Goal: Task Accomplishment & Management: Complete application form

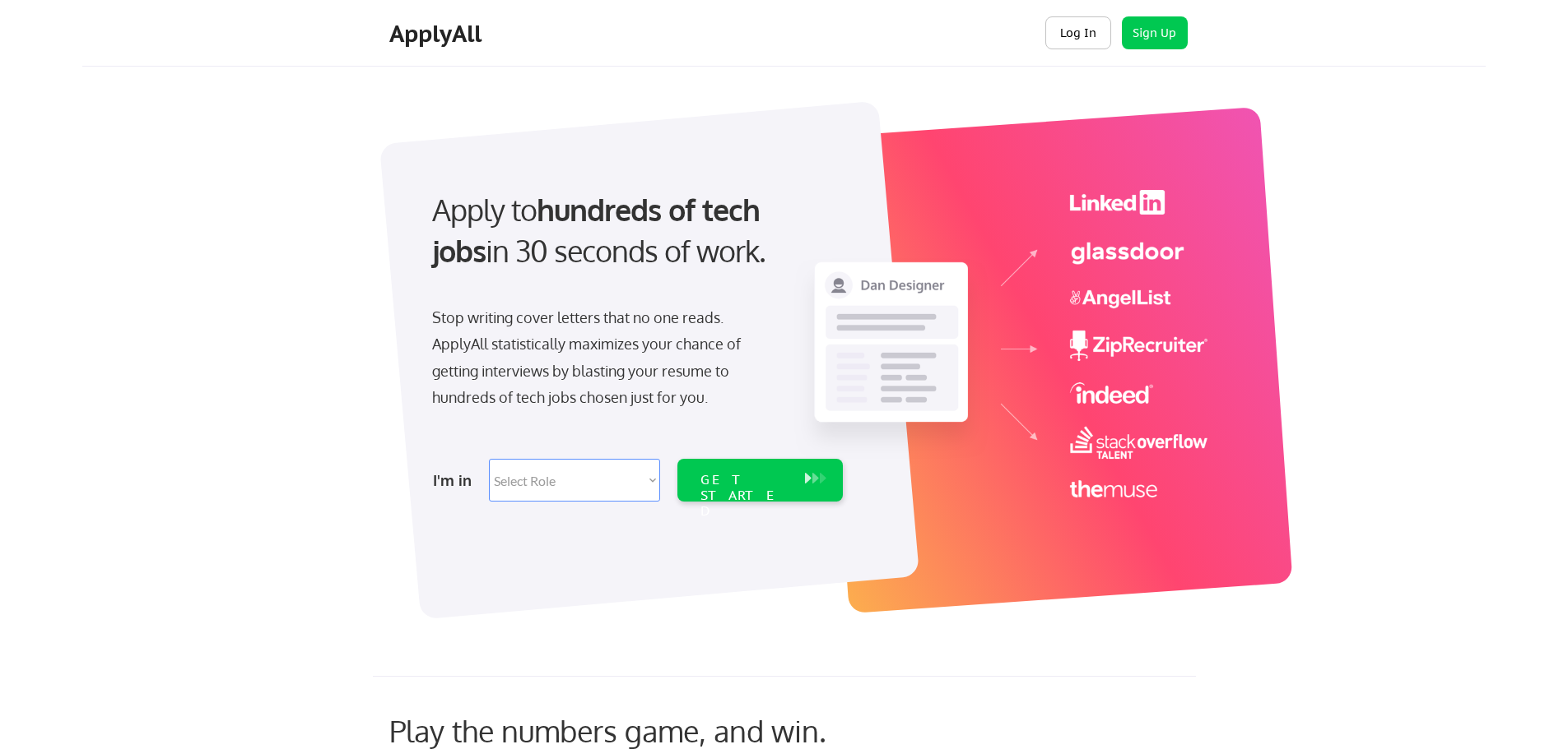
click at [1088, 25] on button "Log In" at bounding box center [1078, 32] width 66 height 33
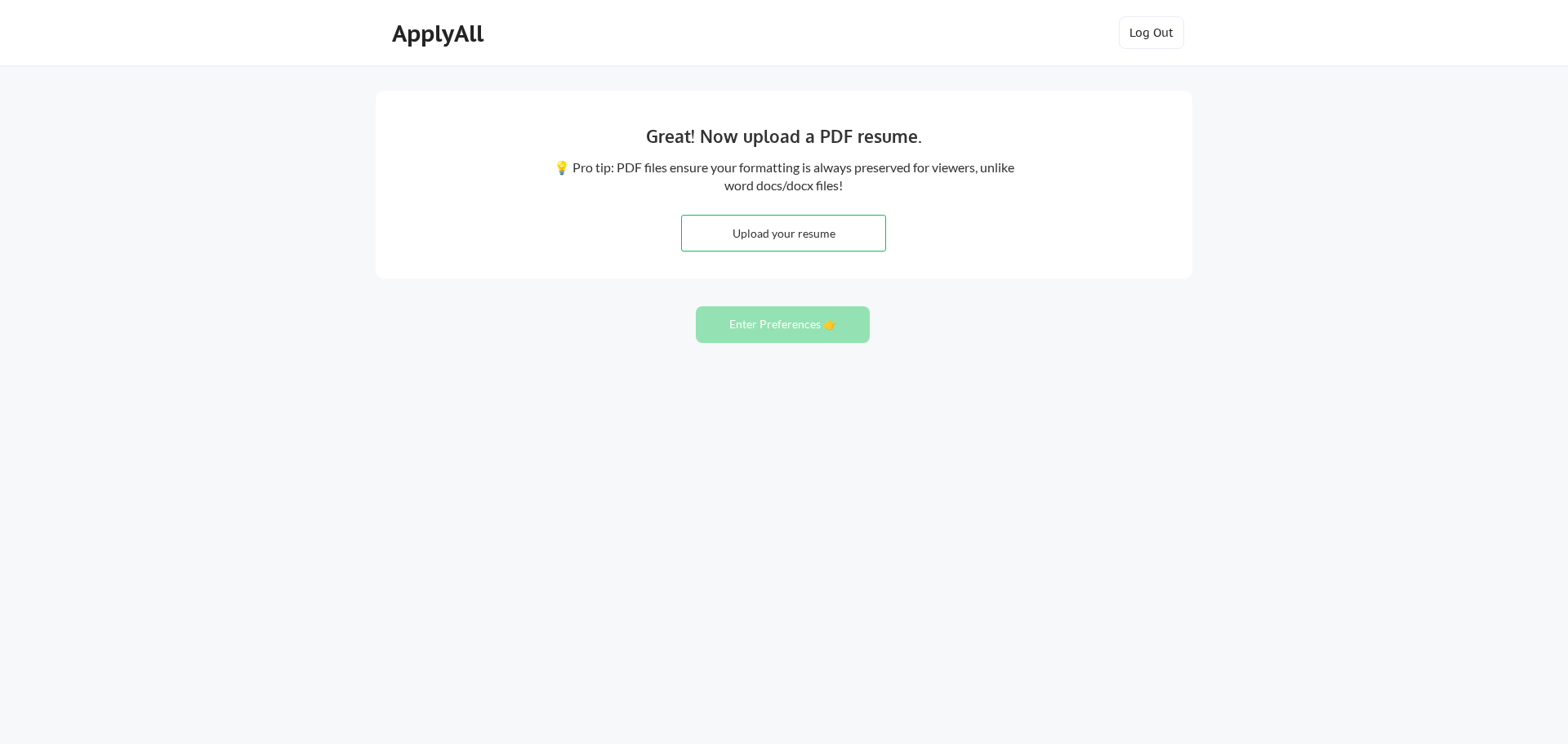
click at [722, 237] on input "file" at bounding box center [784, 232] width 204 height 35
type input "C:\fakepath\Martin Gill Coronado Resume.pdf"
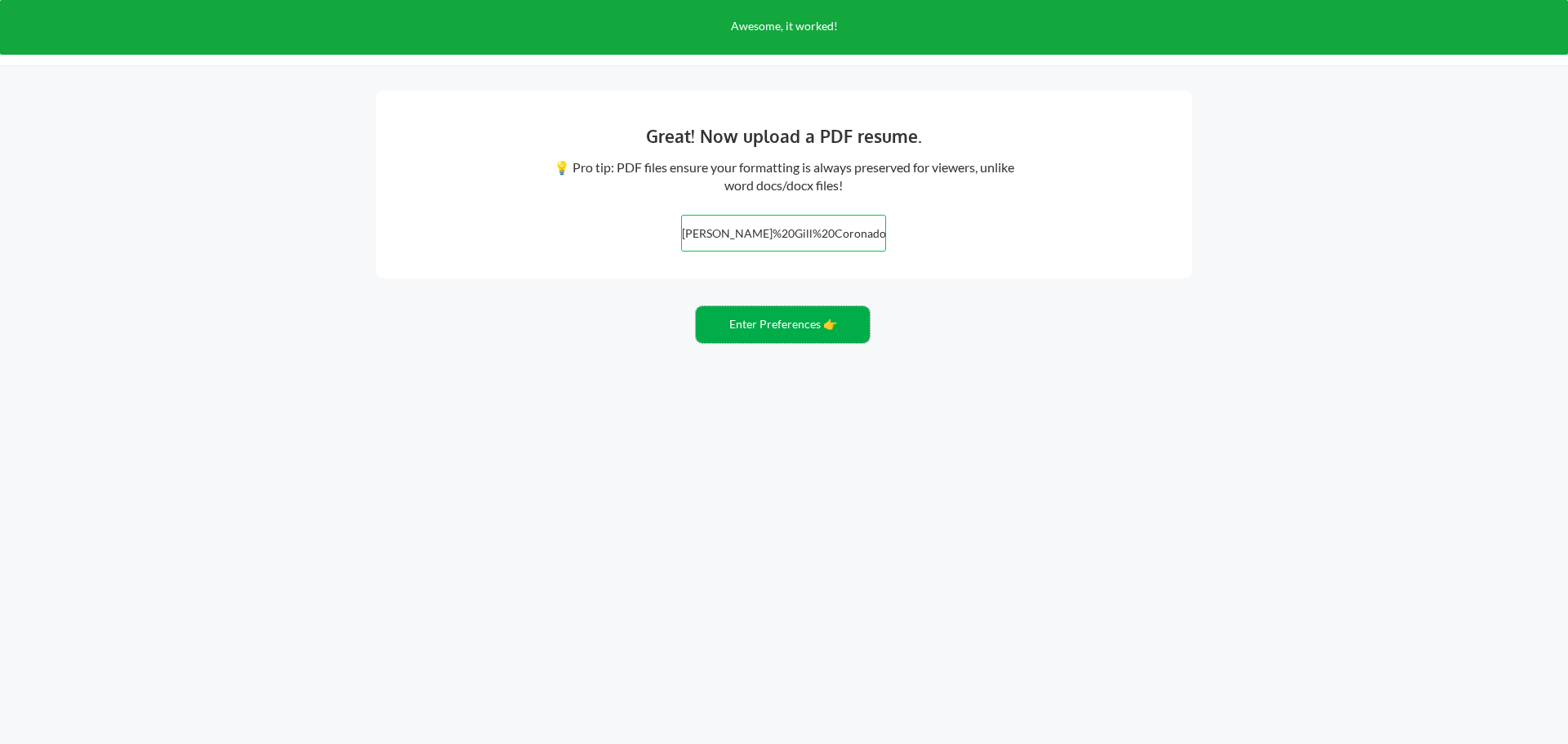
click at [859, 326] on button "Enter Preferences 👉" at bounding box center [783, 324] width 174 height 36
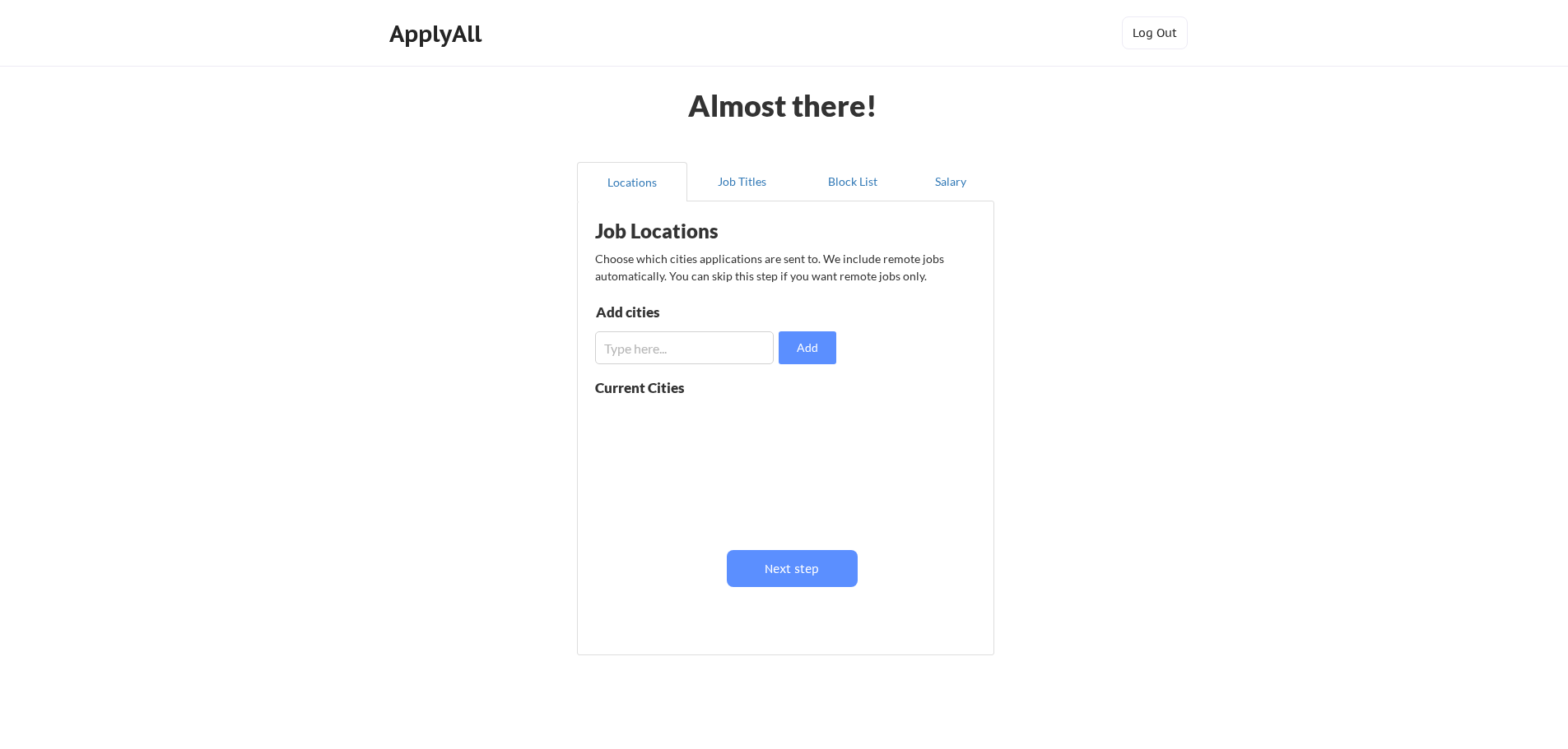
click at [723, 348] on input "input" at bounding box center [684, 348] width 179 height 33
click at [813, 555] on button "Next step" at bounding box center [791, 568] width 131 height 37
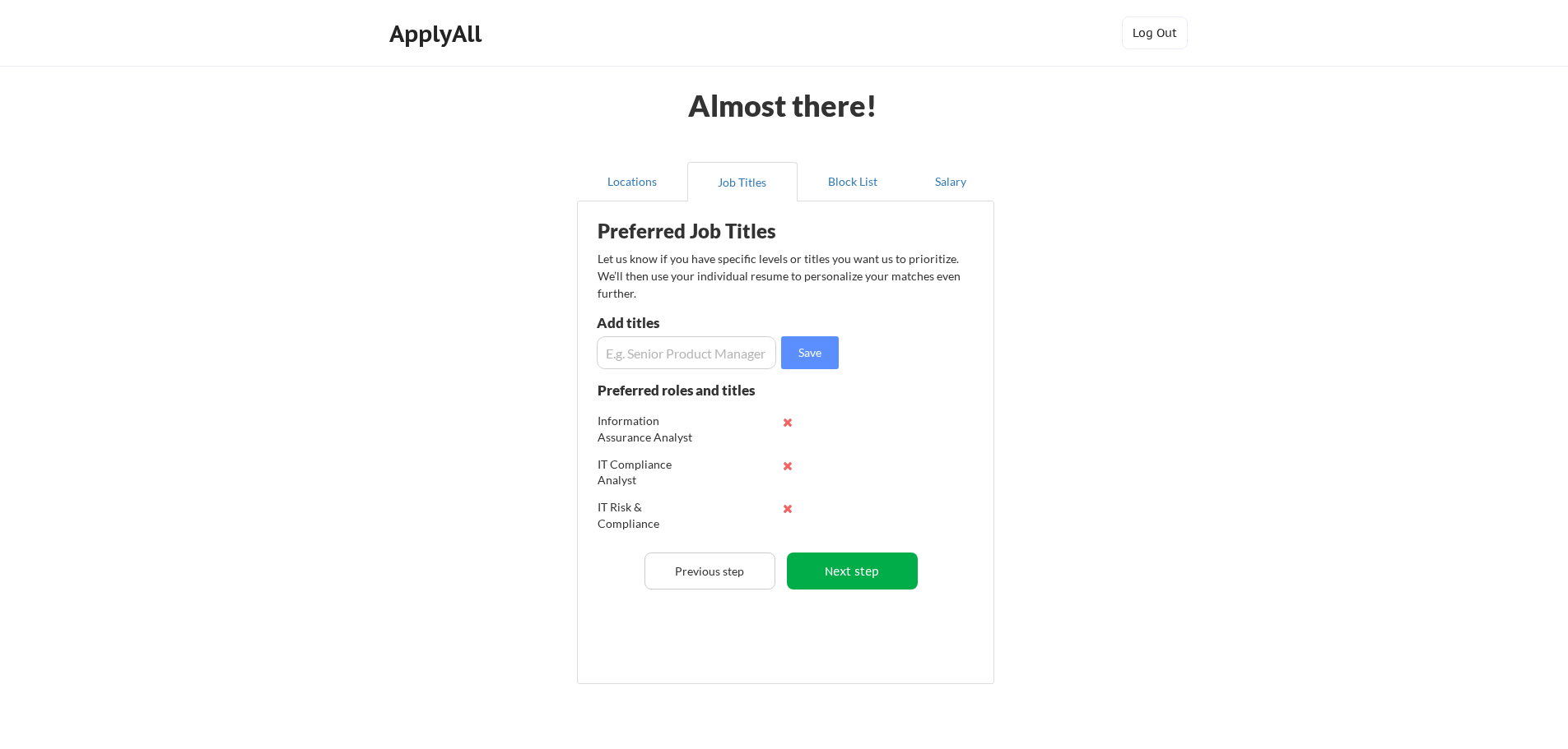
click at [863, 562] on button "Next step" at bounding box center [852, 571] width 131 height 37
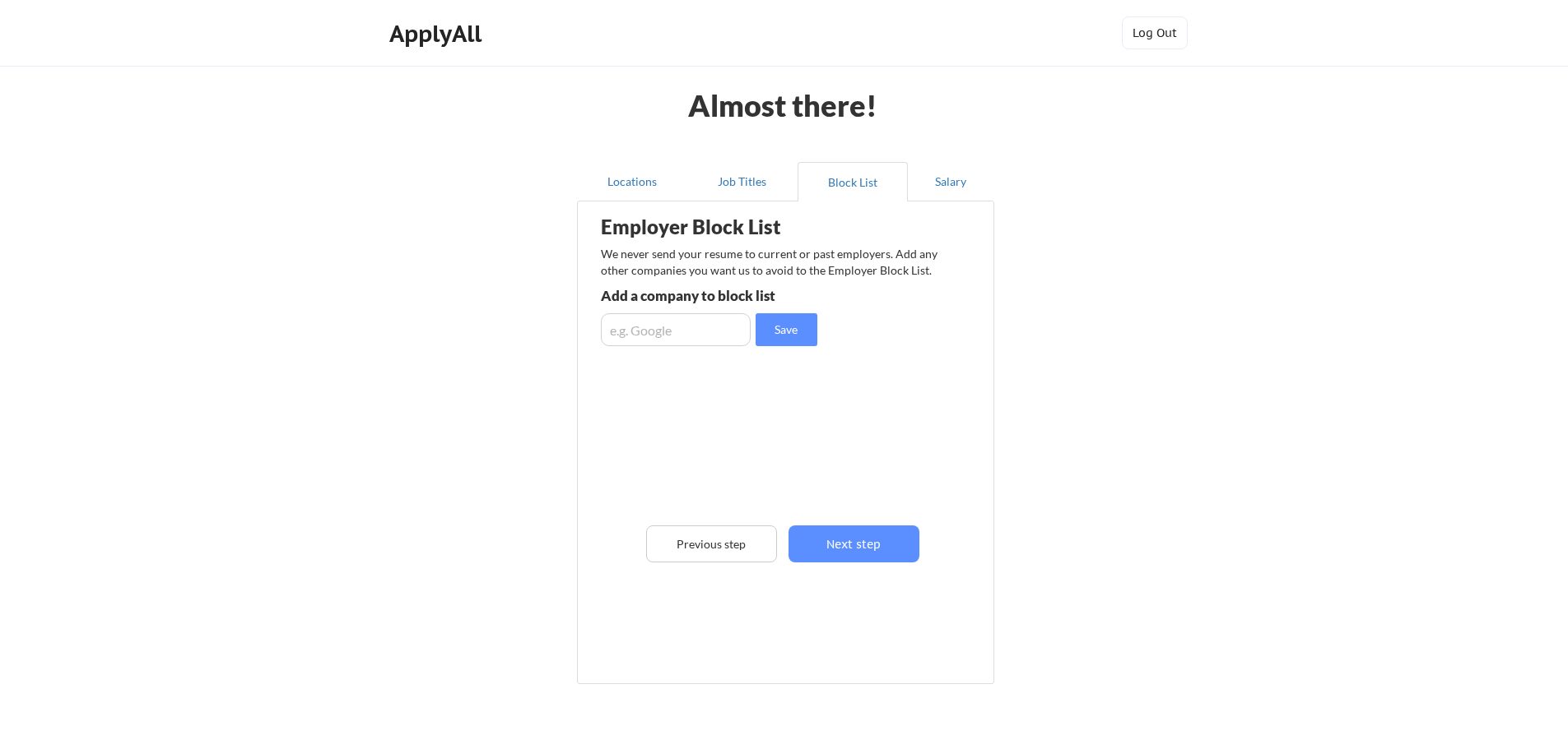
click at [870, 565] on div "Employer Block List We never send your resume to current or past employers. Add…" at bounding box center [785, 418] width 399 height 425
drag, startPoint x: 867, startPoint y: 547, endPoint x: 872, endPoint y: 515, distance: 32.4
click at [867, 545] on button "Next step" at bounding box center [854, 543] width 131 height 37
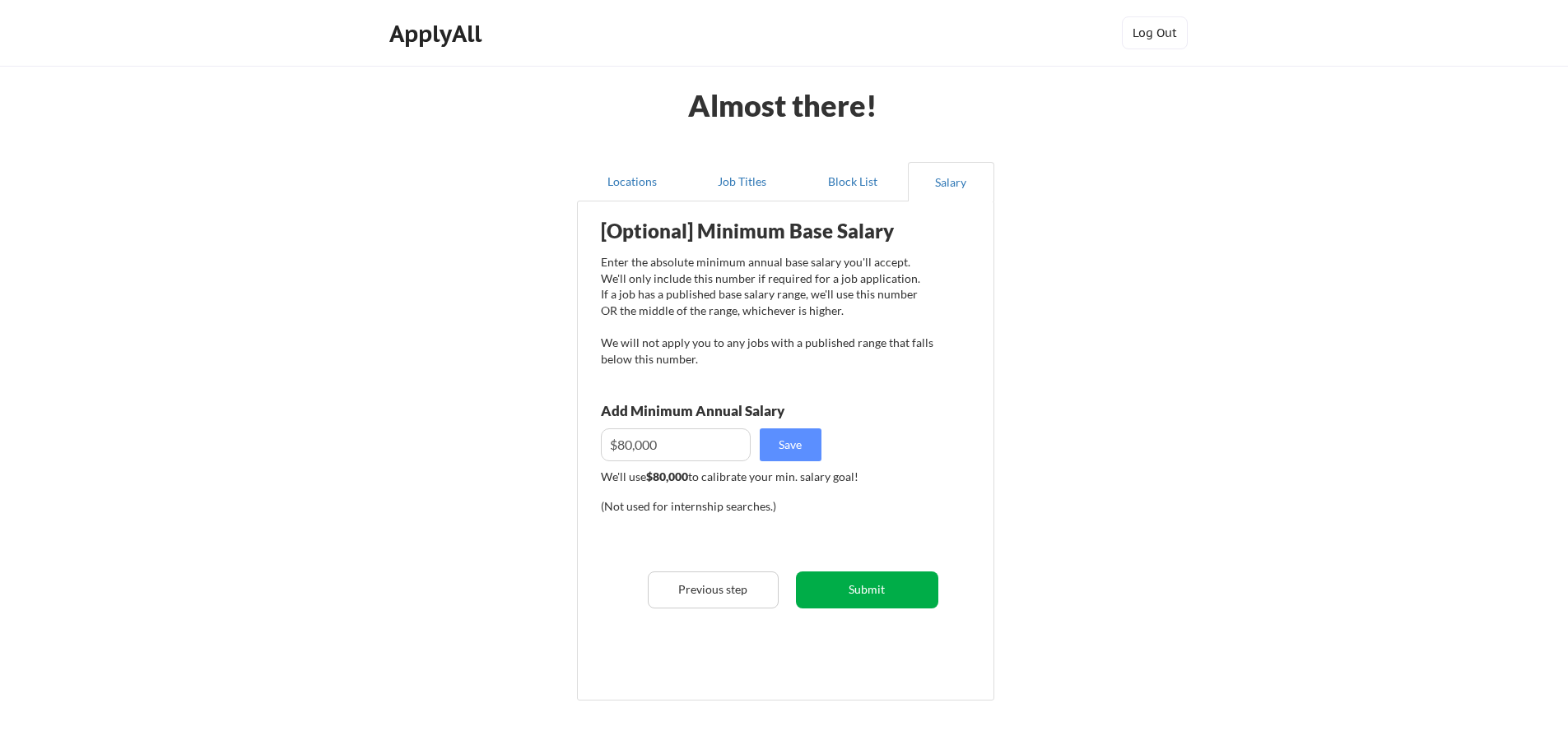
click at [881, 586] on button "Submit" at bounding box center [866, 589] width 143 height 37
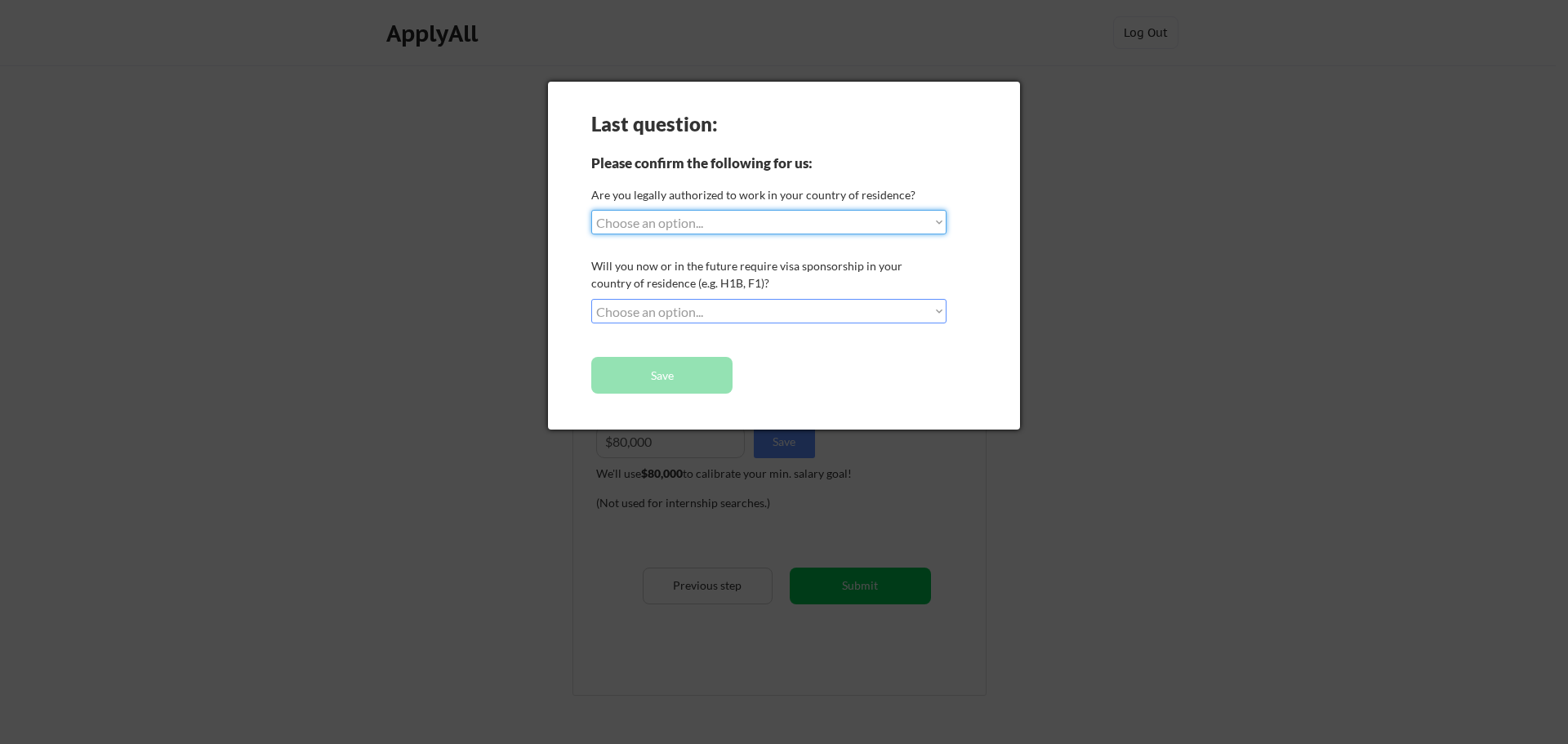
click at [789, 215] on select "Choose an option... Yes, I am a [DEMOGRAPHIC_DATA] Citizen Yes, I am a [DEMOGRA…" at bounding box center [768, 222] width 355 height 25
click at [591, 210] on select "Choose an option... Yes, I am a [DEMOGRAPHIC_DATA] Citizen Yes, I am a [DEMOGRA…" at bounding box center [768, 222] width 355 height 25
select select ""PLACEHOLDER_1427118222253""
click at [1097, 109] on div at bounding box center [784, 372] width 1568 height 744
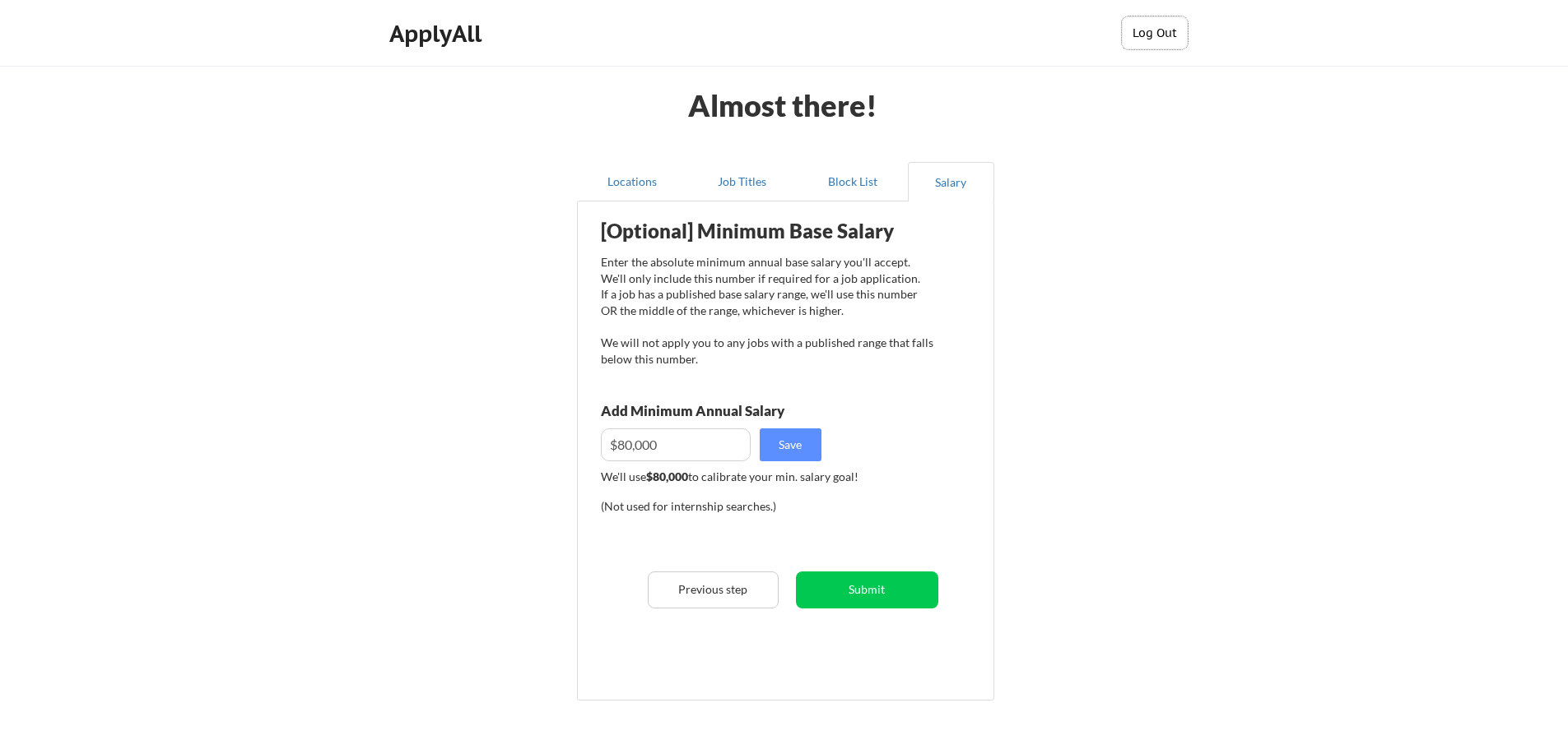
click at [1167, 40] on button "Log Out" at bounding box center [1154, 32] width 66 height 33
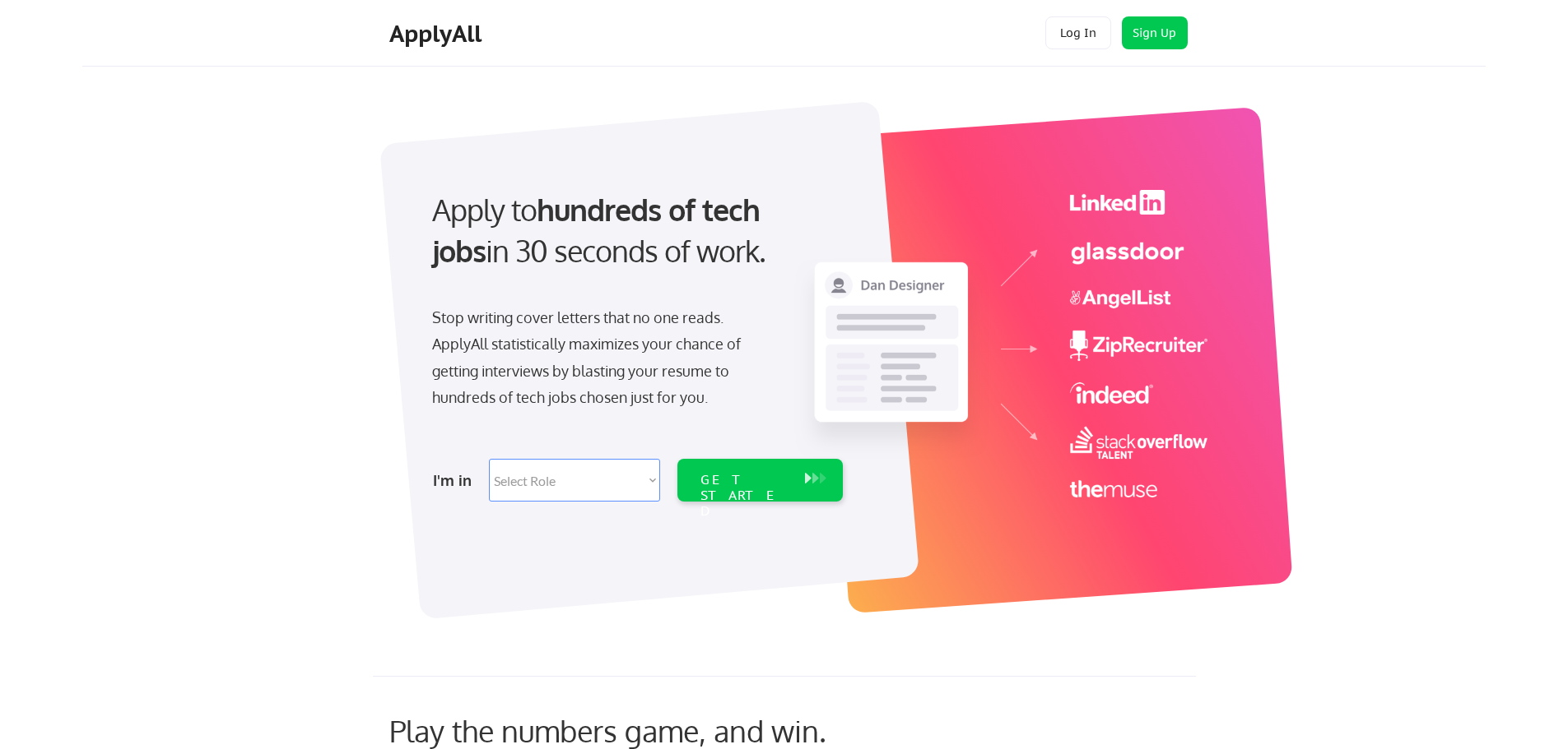
click at [626, 481] on select "Select Role Software Engineering Product Management Customer Success Sales UI/U…" at bounding box center [574, 480] width 171 height 43
select select ""it_security""
click at [489, 459] on select "Select Role Software Engineering Product Management Customer Success Sales UI/U…" at bounding box center [574, 480] width 171 height 43
select select ""it_security""
click at [729, 469] on div "GET STARTED" at bounding box center [744, 480] width 104 height 43
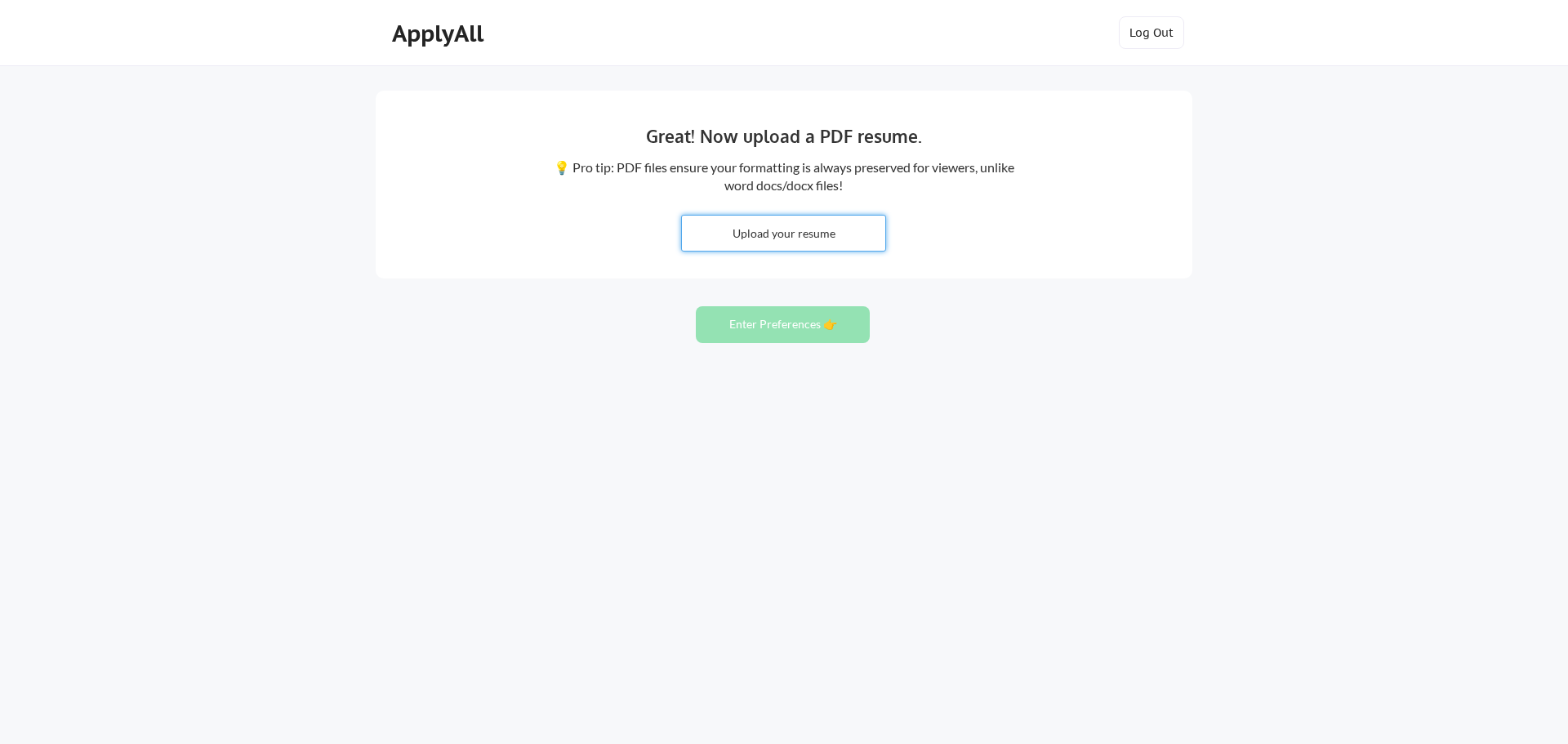
click at [788, 230] on input "file" at bounding box center [784, 232] width 204 height 35
type input "C:\fakepath\Martin Gill Coronado Resume.pdf"
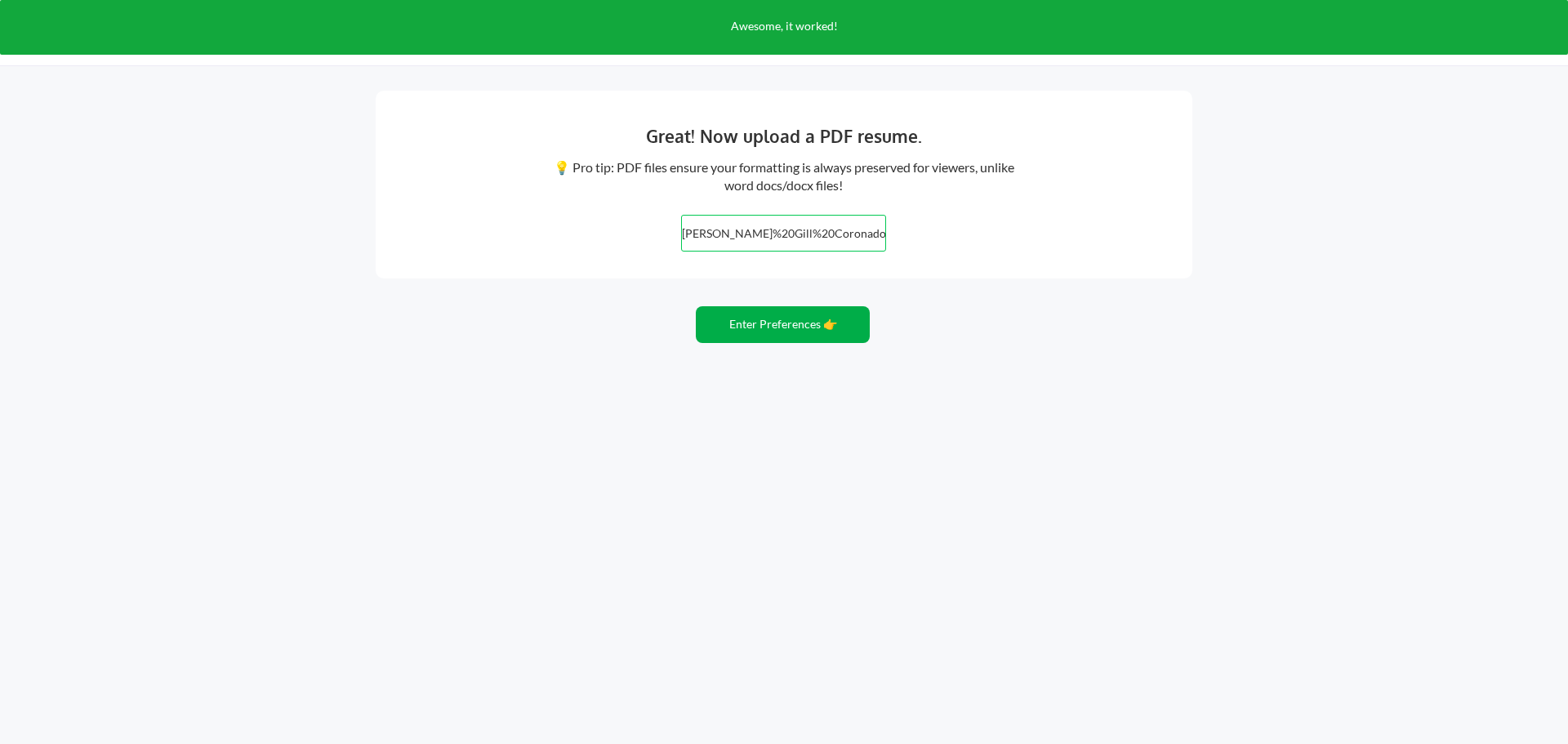
click at [761, 322] on button "Enter Preferences 👉" at bounding box center [783, 324] width 174 height 36
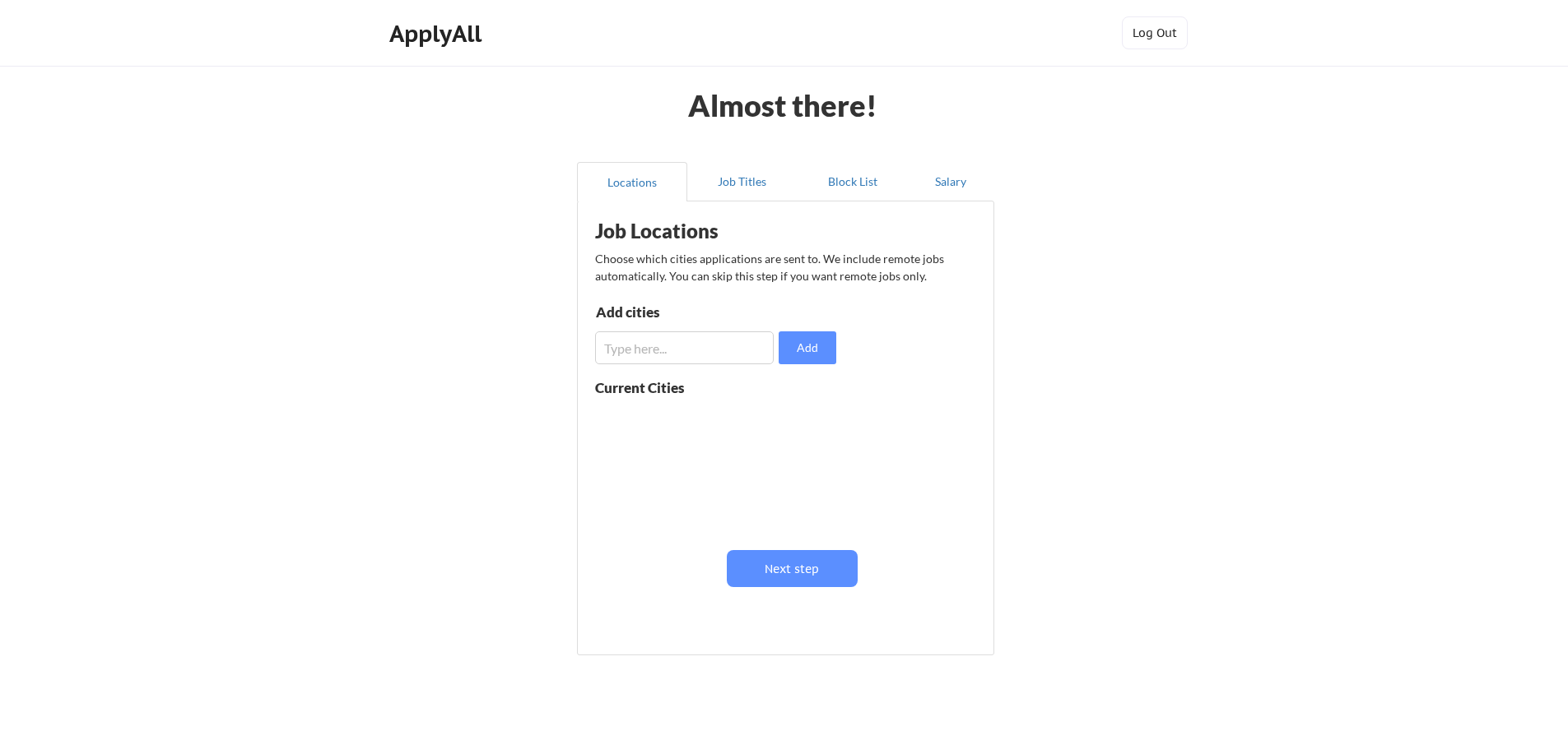
scroll to position [1, 0]
click at [831, 570] on button "Next step" at bounding box center [791, 568] width 131 height 37
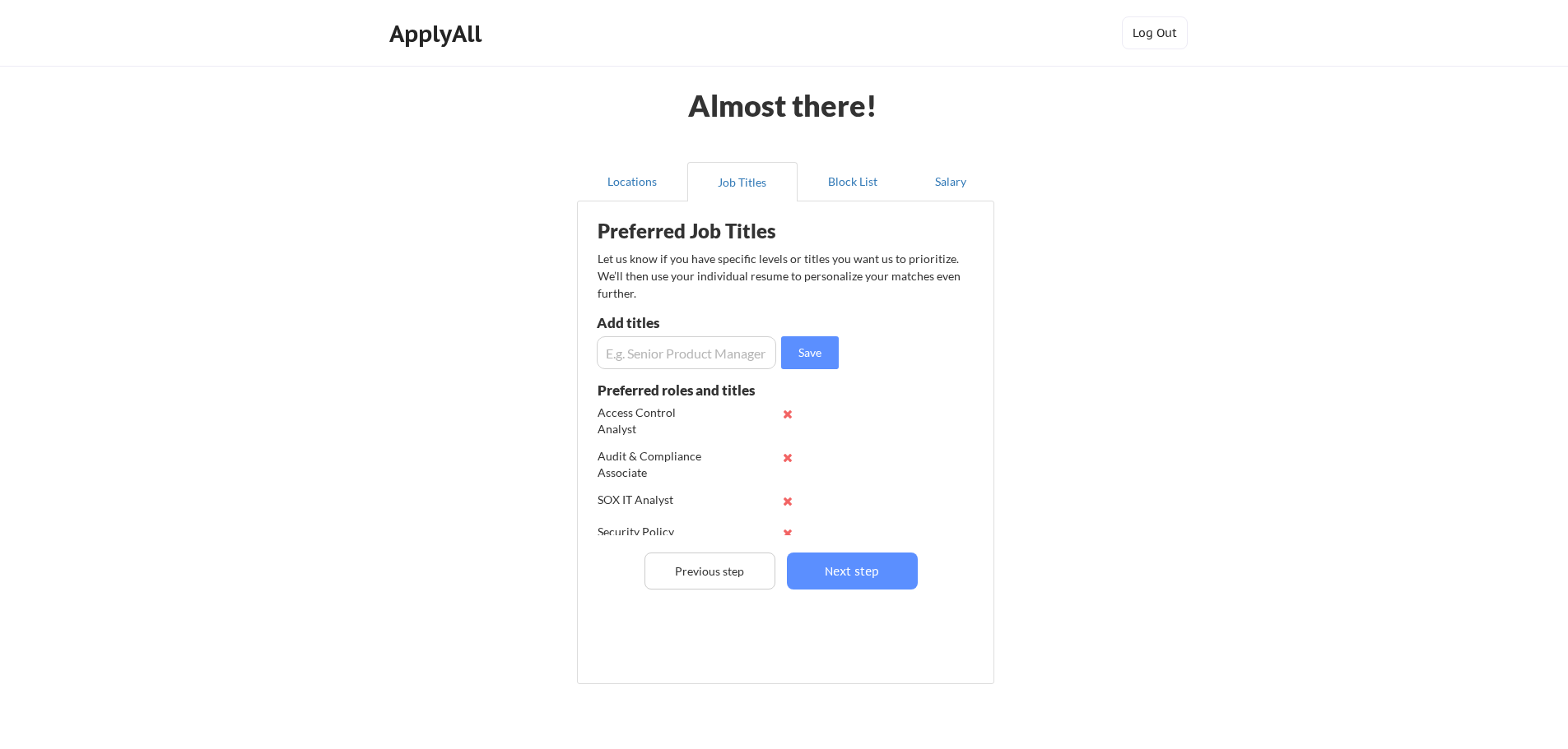
scroll to position [249, 0]
click at [712, 564] on button "Previous step" at bounding box center [709, 571] width 131 height 37
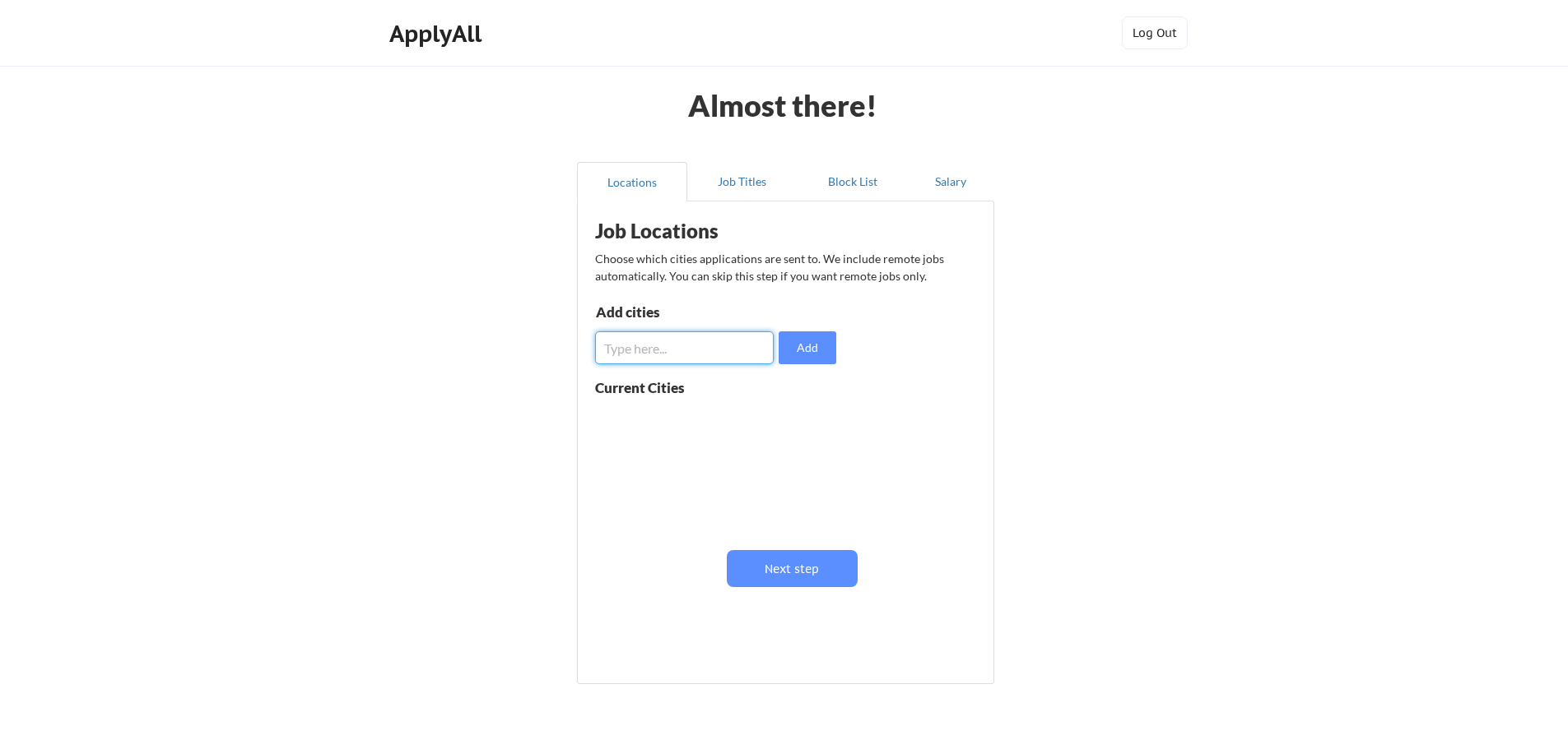
click at [731, 347] on input "input" at bounding box center [684, 348] width 179 height 33
type input "Chandler, [GEOGRAPHIC_DATA]"
click at [811, 348] on button "Add" at bounding box center [807, 348] width 57 height 33
click at [809, 556] on button "Next step" at bounding box center [791, 568] width 131 height 37
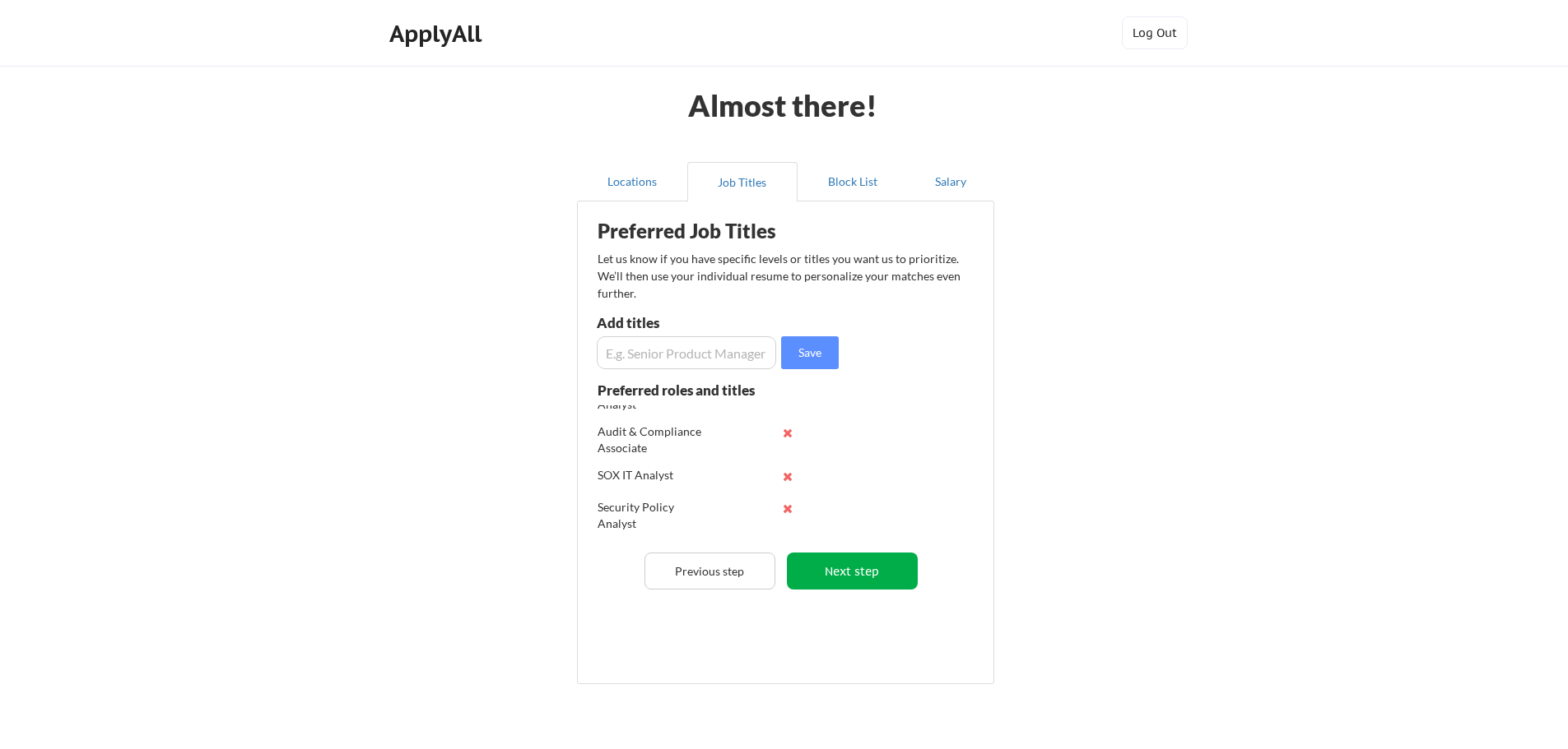
scroll to position [238, 0]
click at [849, 565] on button "Next step" at bounding box center [852, 571] width 131 height 37
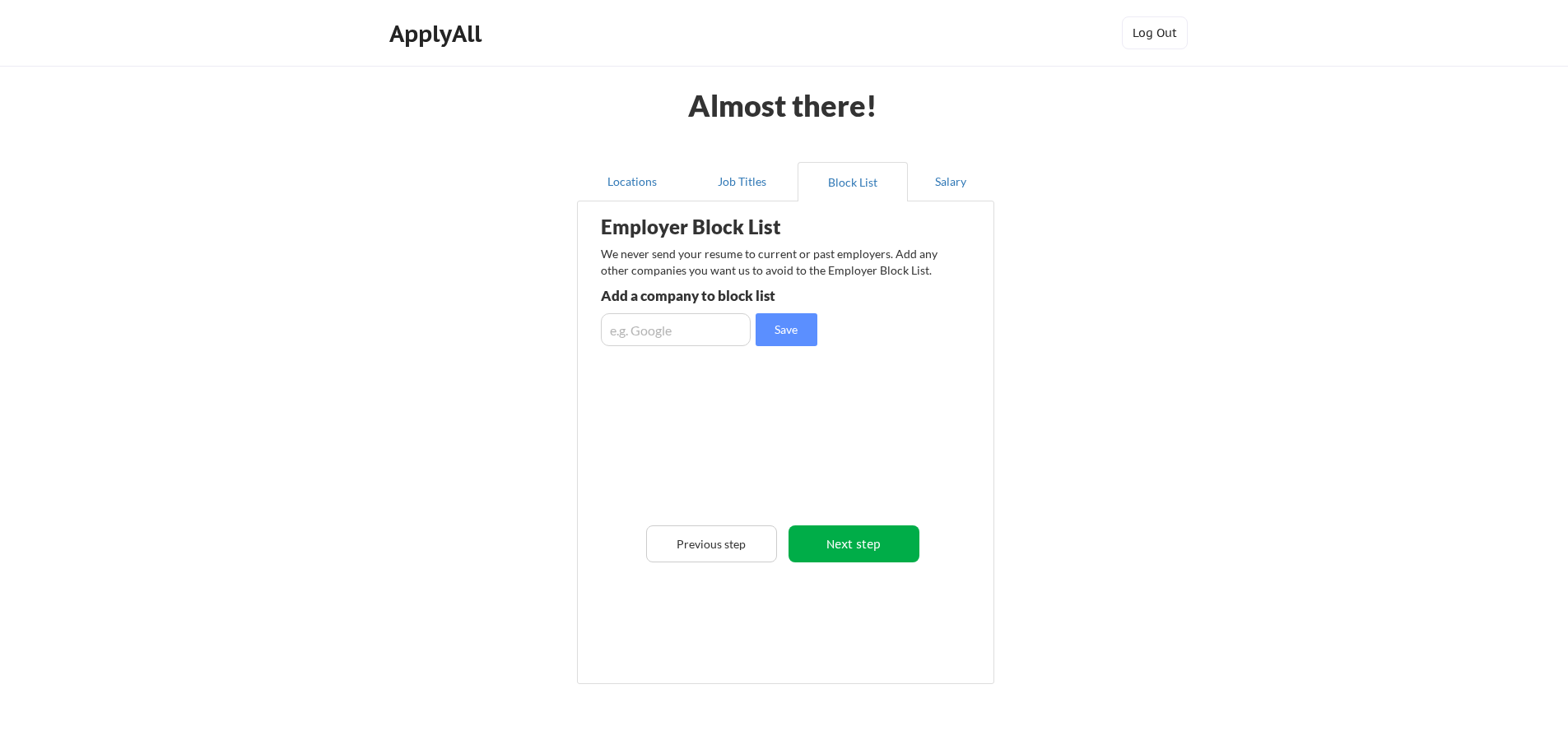
click at [858, 547] on button "Next step" at bounding box center [854, 543] width 131 height 37
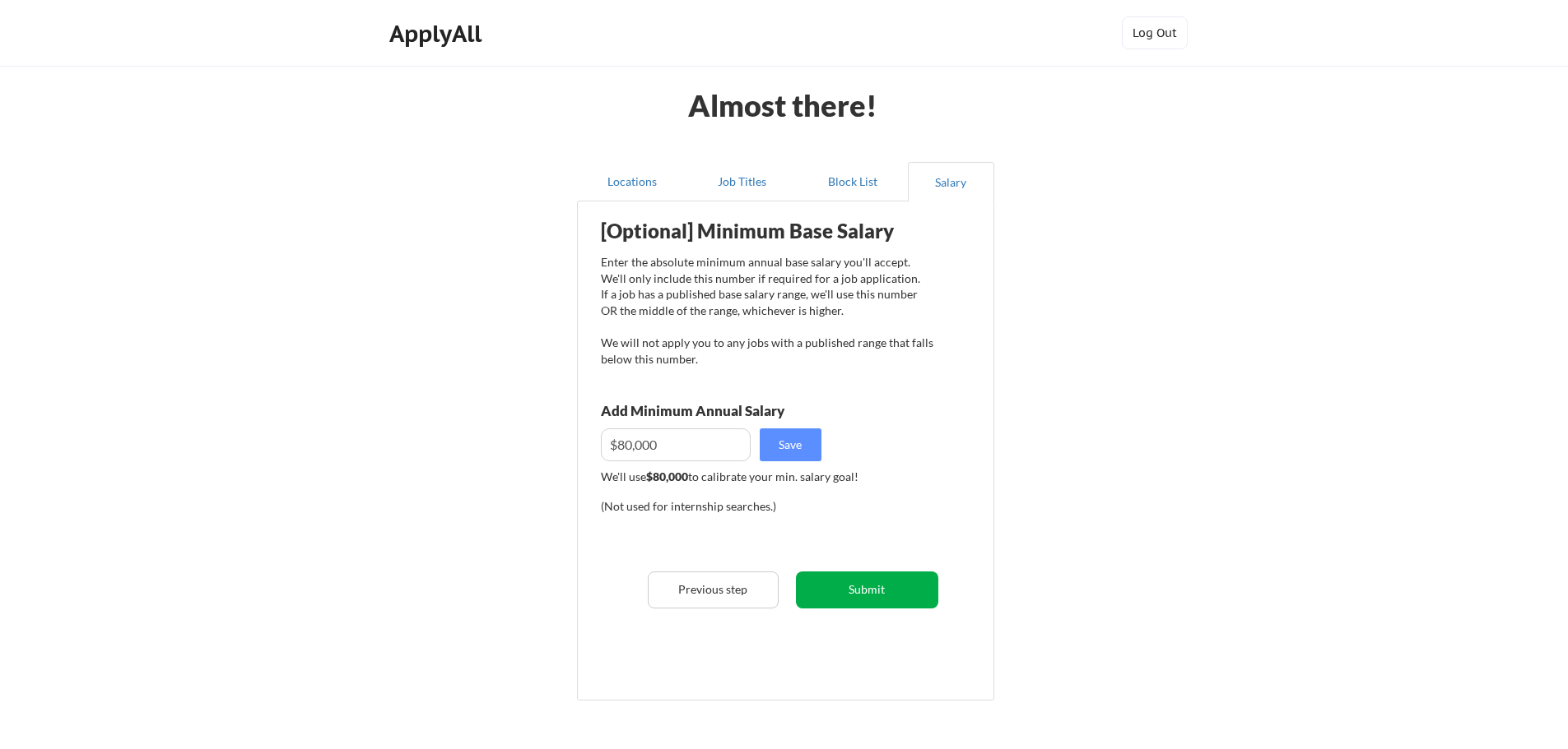
click at [855, 581] on button "Submit" at bounding box center [866, 589] width 143 height 37
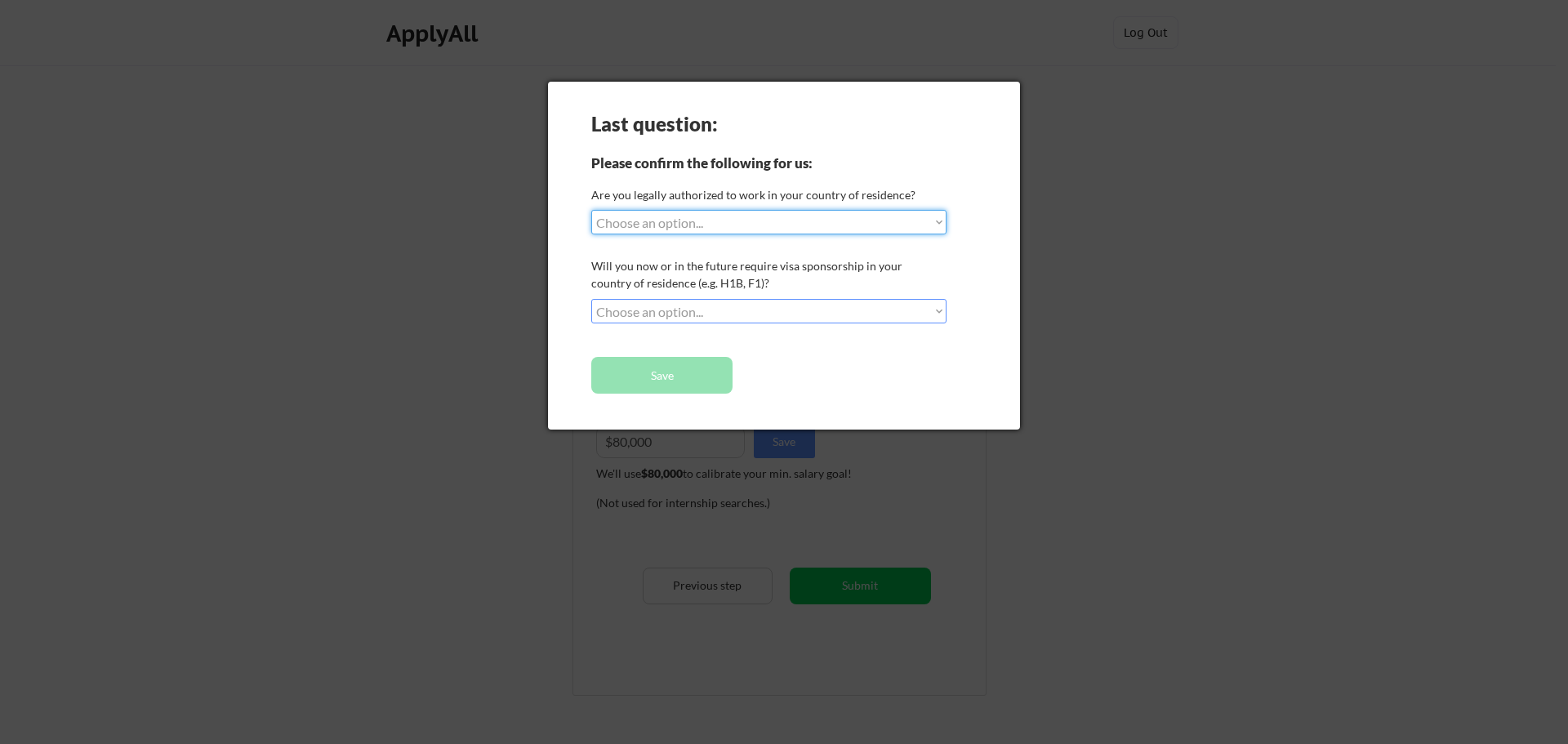
click at [876, 226] on select "Choose an option... Yes, I am a [DEMOGRAPHIC_DATA] Citizen Yes, I am a [DEMOGRA…" at bounding box center [768, 222] width 355 height 25
click at [591, 210] on select "Choose an option... Yes, I am a [DEMOGRAPHIC_DATA] Citizen Yes, I am a [DEMOGRA…" at bounding box center [768, 222] width 355 height 25
select select ""PLACEHOLDER_1427118222253""
click at [762, 311] on select "Choose an option... No, I will not need sponsorship Yes, I will need sponsorship" at bounding box center [768, 311] width 355 height 25
select select ""no__i_will_not_need_sponsorship""
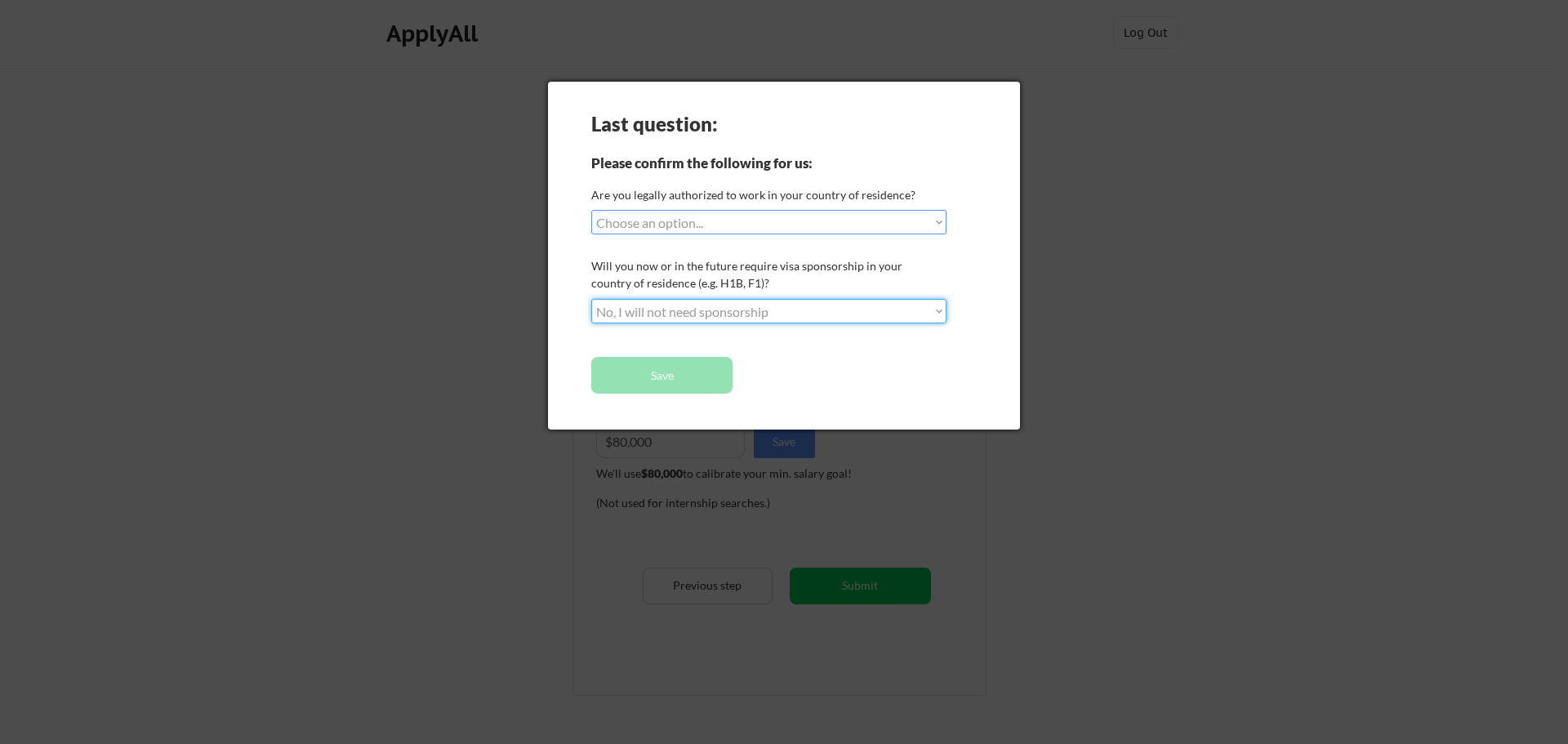
click at [591, 299] on select "Choose an option... No, I will not need sponsorship Yes, I will need sponsorship" at bounding box center [768, 311] width 355 height 25
click at [692, 373] on button "Save" at bounding box center [661, 375] width 142 height 36
click at [1068, 302] on div at bounding box center [784, 372] width 1568 height 744
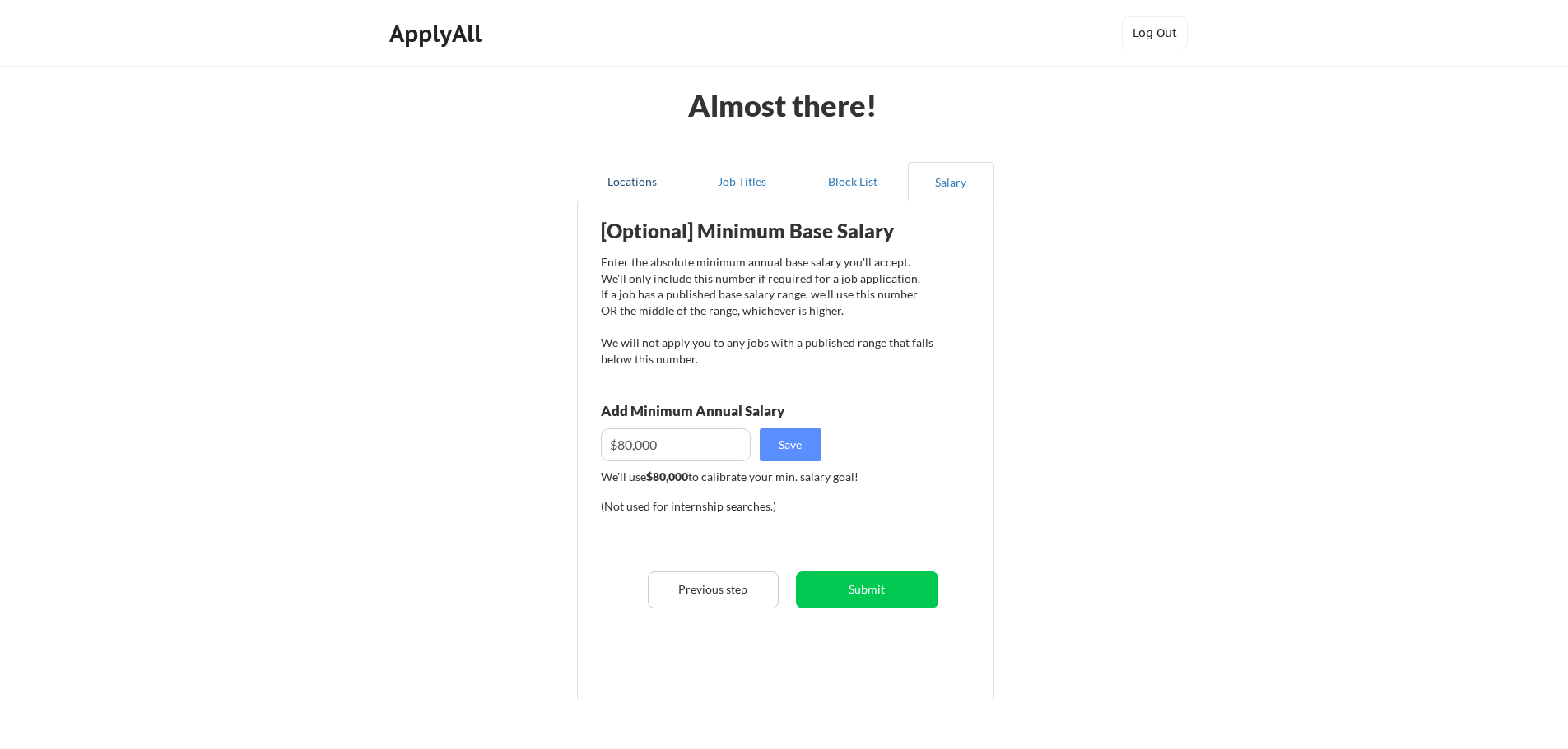
drag, startPoint x: 637, startPoint y: 176, endPoint x: 646, endPoint y: 192, distance: 18.4
click at [637, 176] on button "Locations" at bounding box center [631, 182] width 110 height 39
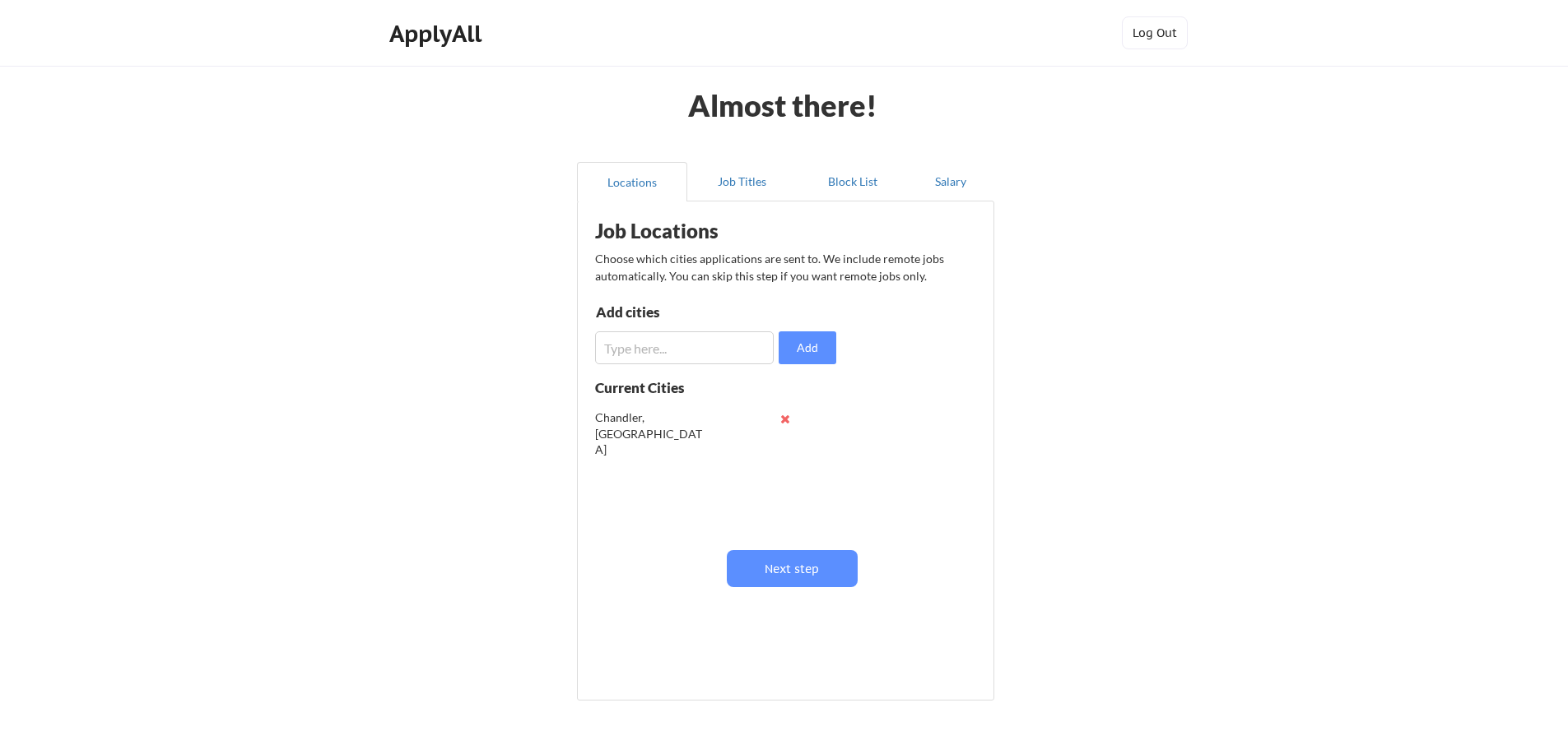
drag, startPoint x: 778, startPoint y: 418, endPoint x: 793, endPoint y: 418, distance: 15.0
click at [783, 418] on div "Chandler, [GEOGRAPHIC_DATA]" at bounding box center [698, 418] width 208 height 33
click at [787, 421] on button at bounding box center [785, 419] width 12 height 12
click at [947, 190] on button "Salary" at bounding box center [950, 182] width 86 height 39
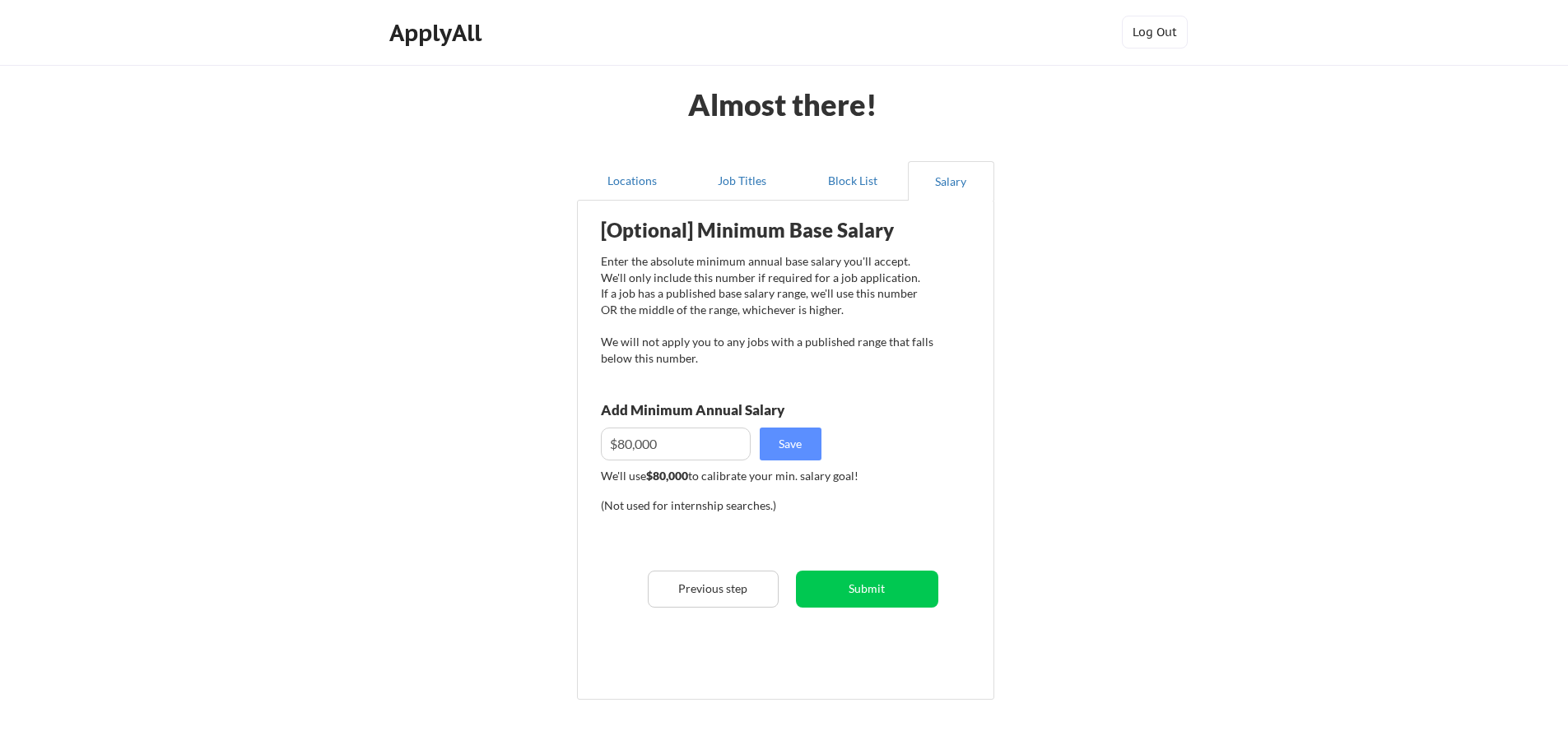
scroll to position [0, 0]
click at [855, 586] on button "Submit" at bounding box center [866, 589] width 143 height 37
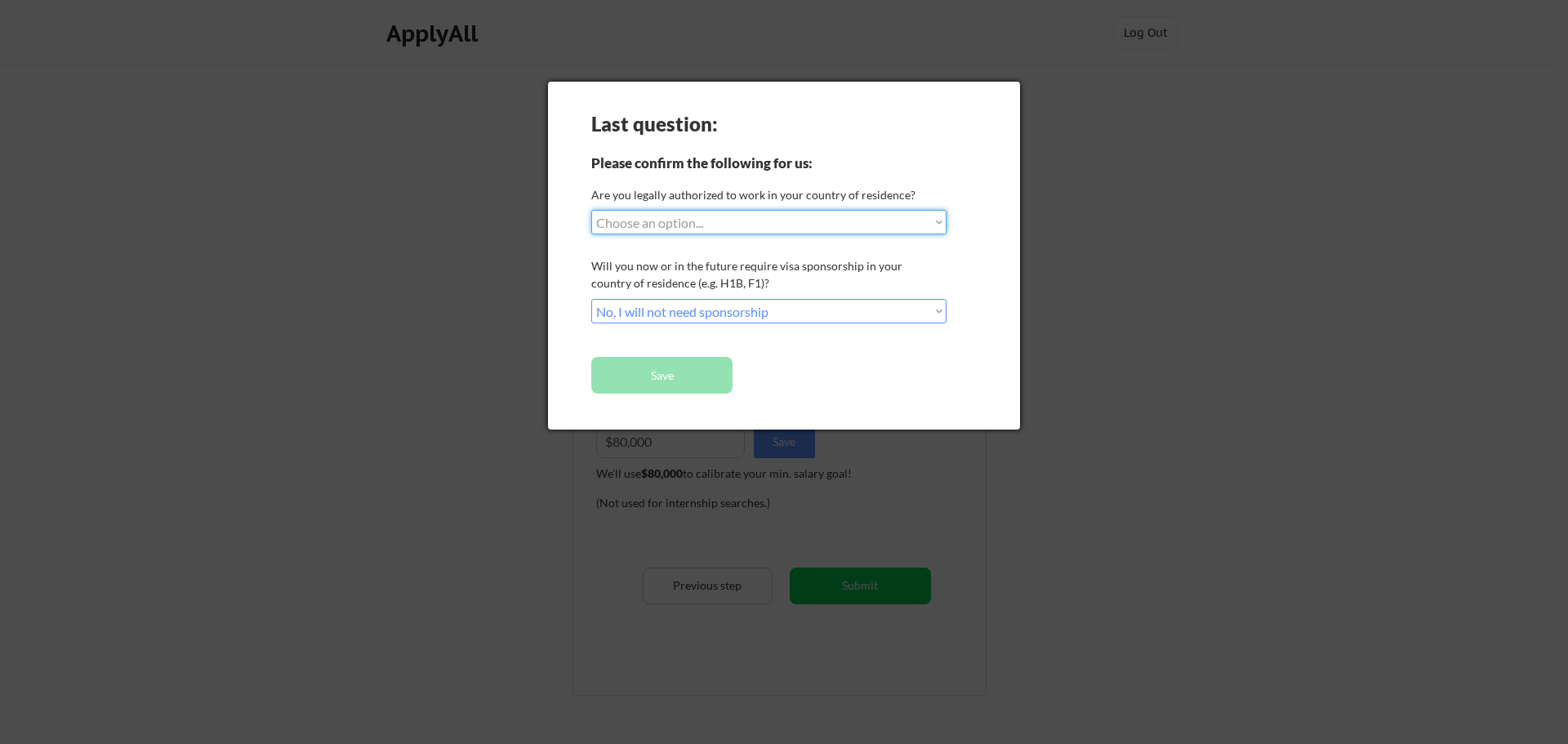
click at [839, 217] on select "Choose an option... Yes, I am a [DEMOGRAPHIC_DATA] Citizen Yes, I am a [DEMOGRA…" at bounding box center [768, 222] width 355 height 25
click at [591, 210] on select "Choose an option... Yes, I am a [DEMOGRAPHIC_DATA] Citizen Yes, I am a [DEMOGRA…" at bounding box center [768, 222] width 355 height 25
click at [774, 233] on select "Choose an option... Yes, I am a [DEMOGRAPHIC_DATA] Citizen Yes, I am a [DEMOGRA…" at bounding box center [768, 222] width 355 height 25
click at [591, 210] on select "Choose an option... Yes, I am a [DEMOGRAPHIC_DATA] Citizen Yes, I am a [DEMOGRA…" at bounding box center [768, 222] width 355 height 25
select select ""PLACEHOLDER_1427118222253""
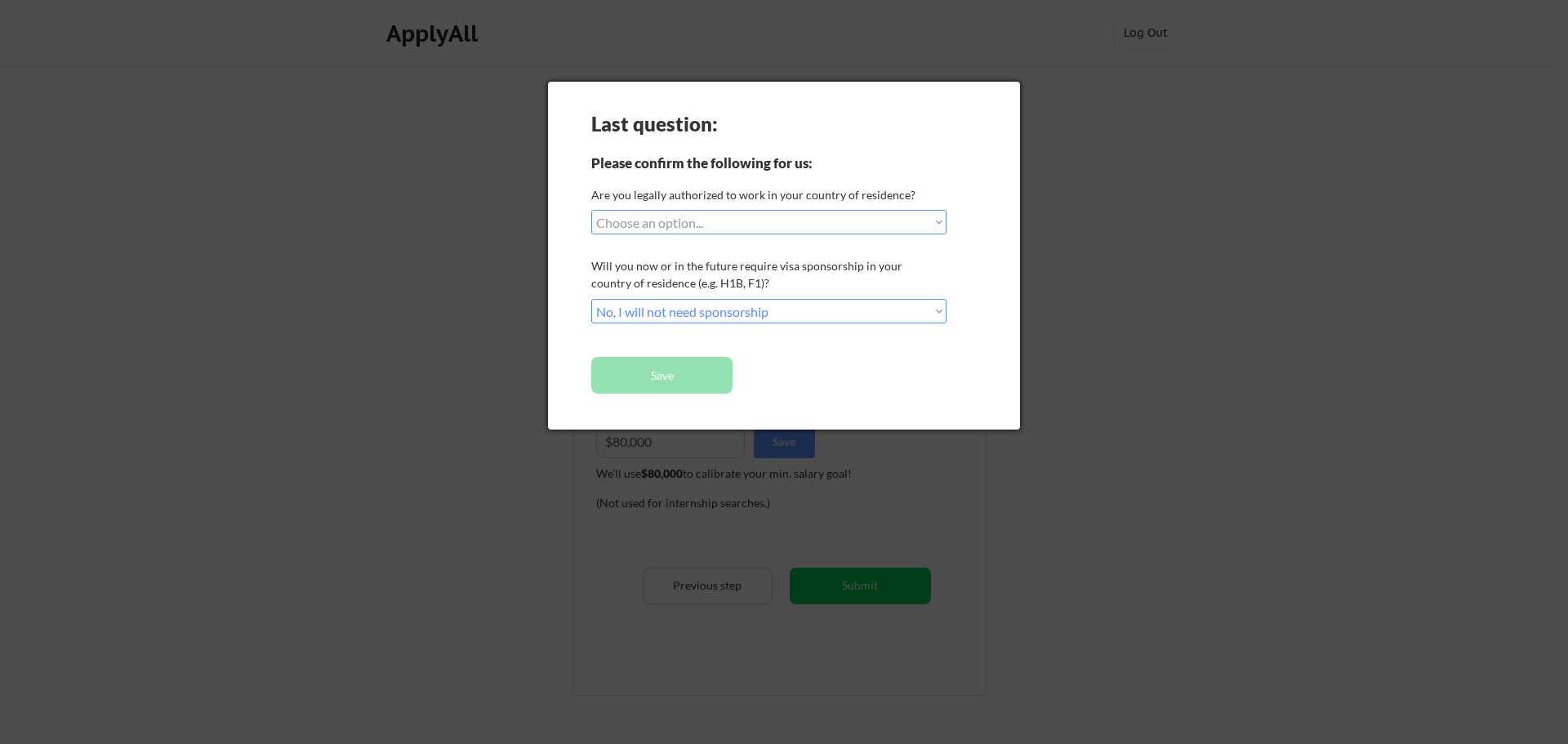
click at [1225, 187] on div at bounding box center [784, 372] width 1568 height 744
